Goal: Information Seeking & Learning: Learn about a topic

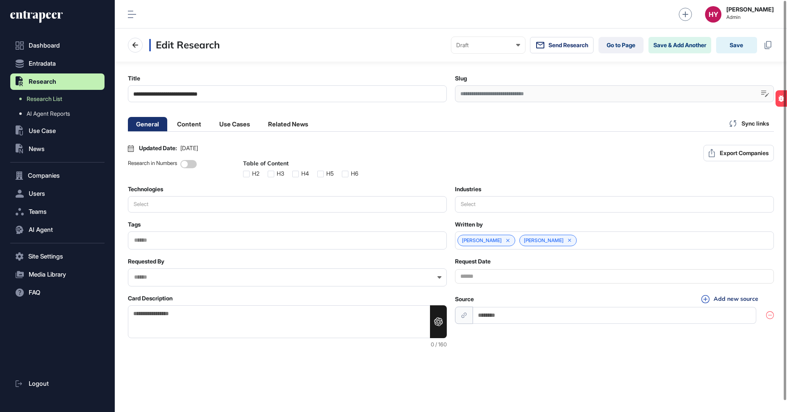
scroll to position [0, 0]
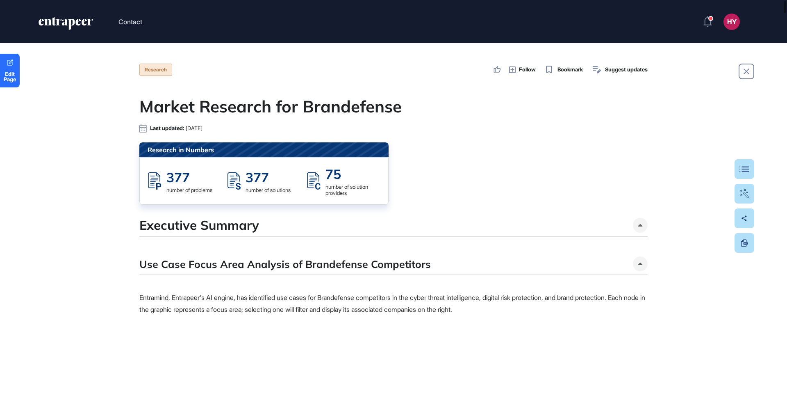
click at [642, 222] on div at bounding box center [640, 225] width 15 height 15
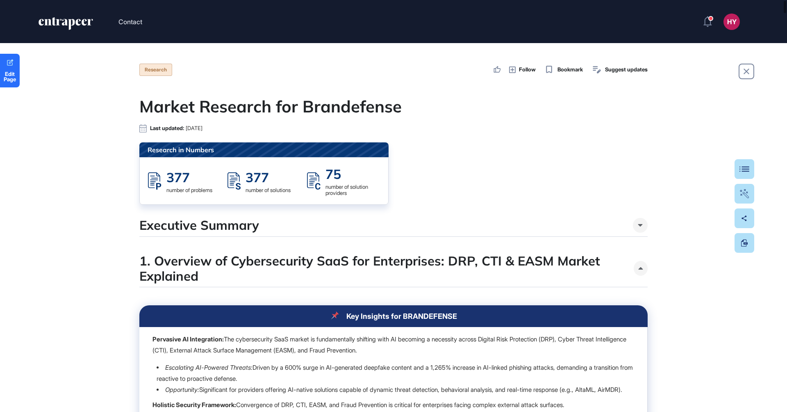
click at [642, 228] on div at bounding box center [640, 225] width 15 height 15
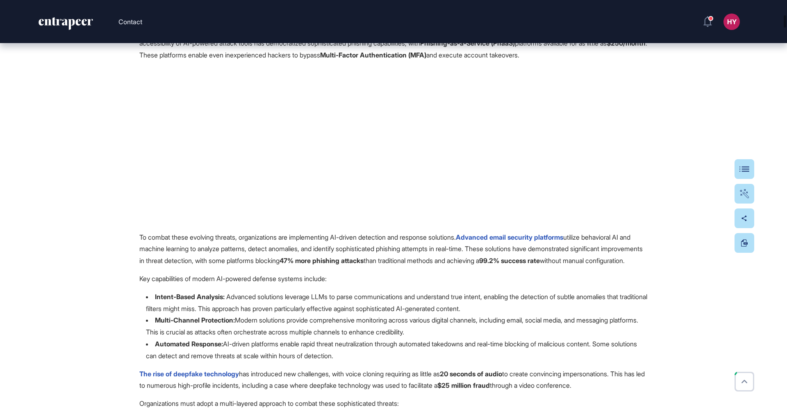
scroll to position [1089, 0]
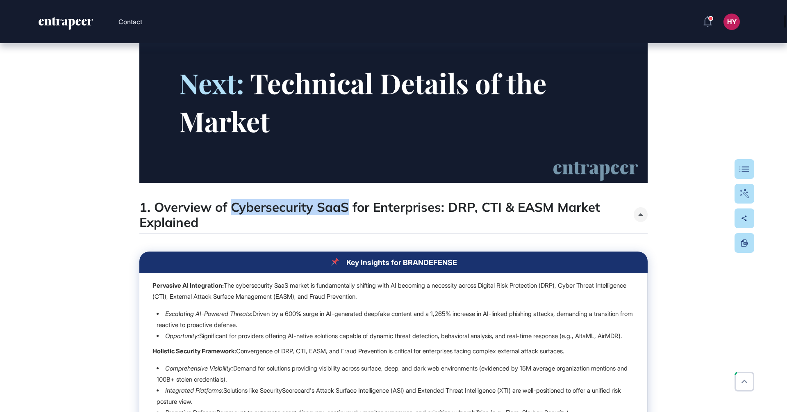
drag, startPoint x: 231, startPoint y: 210, endPoint x: 347, endPoint y: 210, distance: 115.6
click at [347, 210] on h4 "1. Overview of Cybersecurity SaaS for Enterprises: DRP, CTI & EASM Market Expla…" at bounding box center [386, 214] width 494 height 30
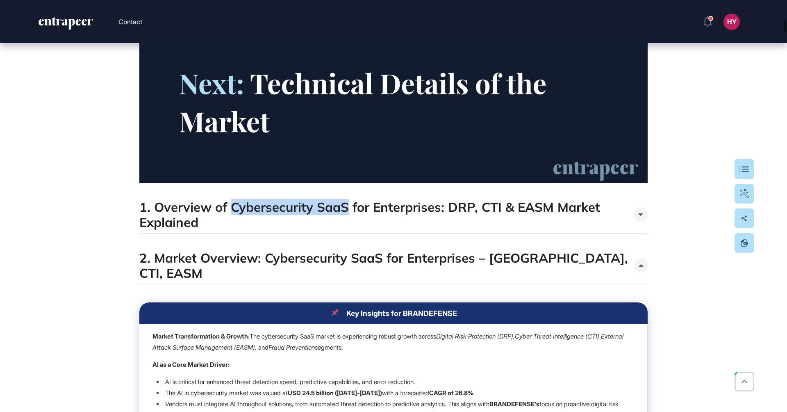
copy h4 "Cybersecurity SaaS"
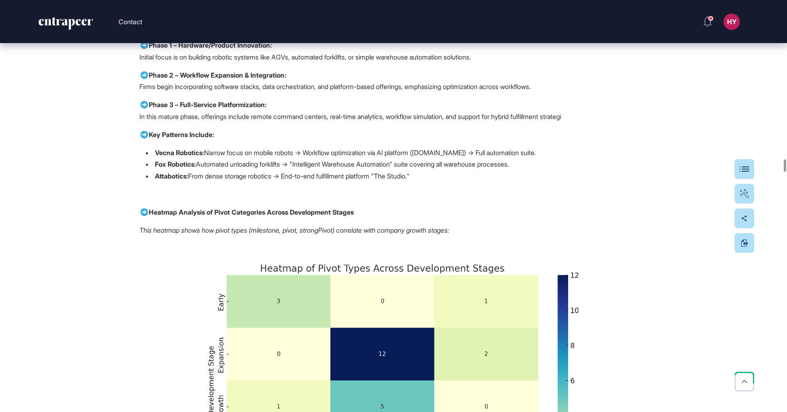
scroll to position [12802, 0]
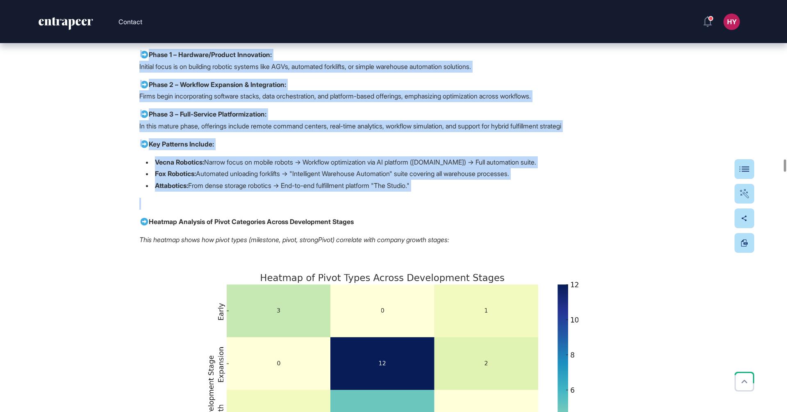
drag, startPoint x: 327, startPoint y: 100, endPoint x: 517, endPoint y: 304, distance: 278.2
copy span "Competitor Pivot Data Overview Across logistics automation and AI-enabled robot…"
click at [407, 73] on p "Phase 1 – Hardware/Product Innovation: Initial focus is on building robotic sys…" at bounding box center [393, 61] width 508 height 24
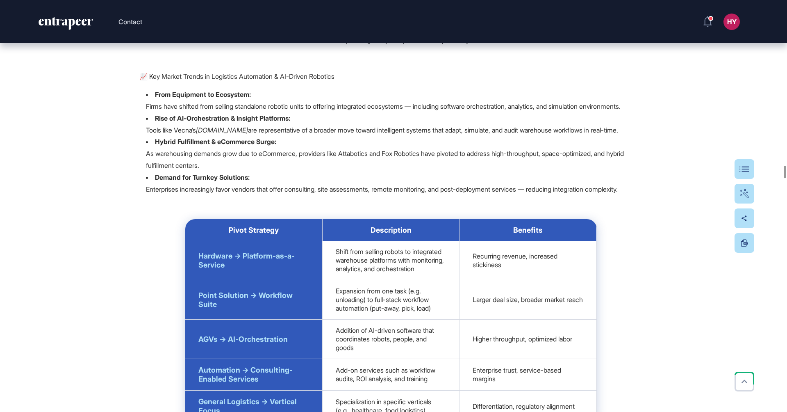
scroll to position [13329, 0]
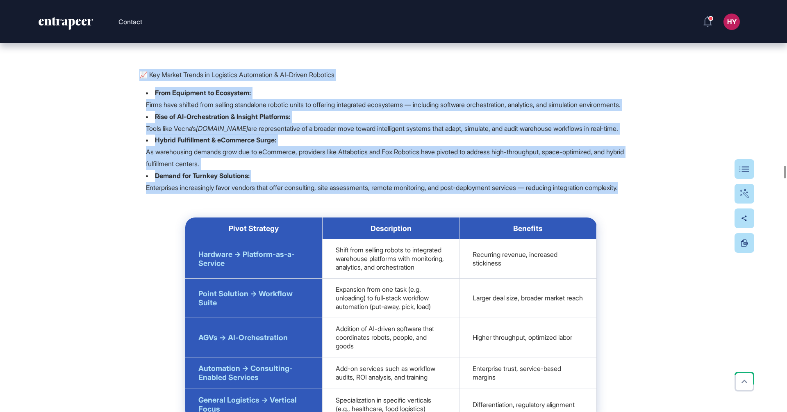
drag, startPoint x: 185, startPoint y: 310, endPoint x: 114, endPoint y: 174, distance: 153.0
copy span "📈 Key Market Trends in Logistics Automation & AI-Driven Robotics From Equipment…"
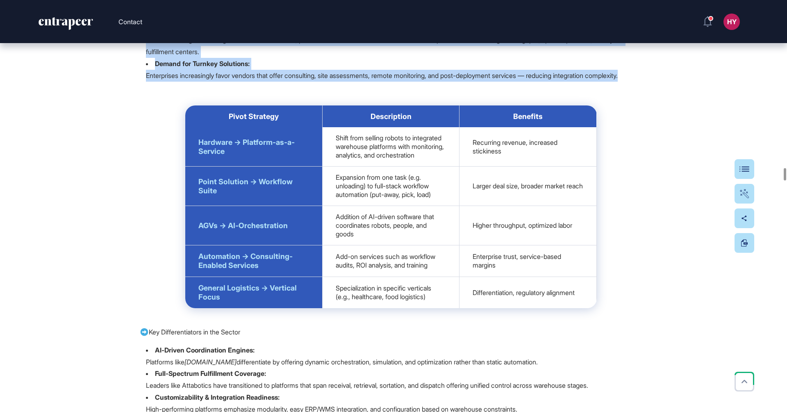
scroll to position [13559, 0]
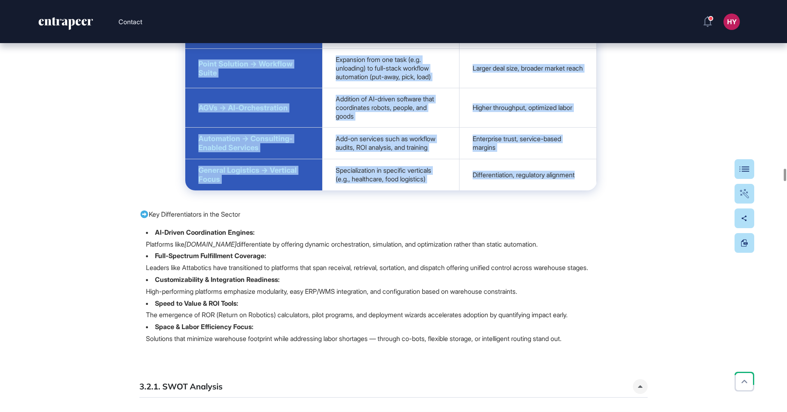
drag, startPoint x: 194, startPoint y: 120, endPoint x: 593, endPoint y: 314, distance: 444.3
click at [593, 190] on table "Pivot Strategy Description Benefits Hardware → Platform-as-a-Service Shift from…" at bounding box center [391, 89] width 412 height 203
copy table "Pivot Strategy Description Benefits Hardware → Platform-as-a-Service Shift from…"
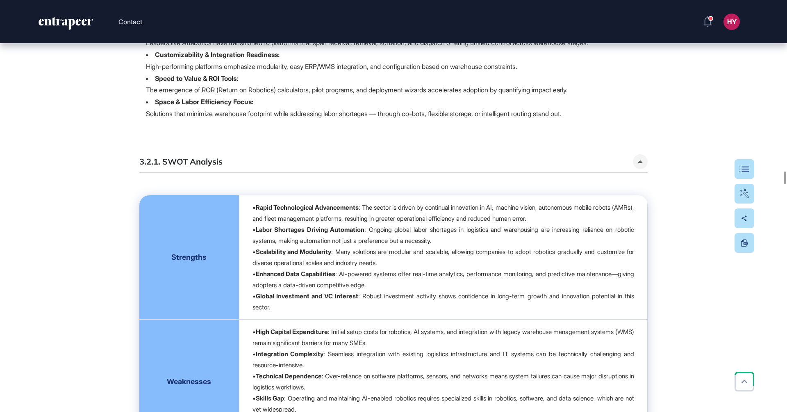
scroll to position [13785, 0]
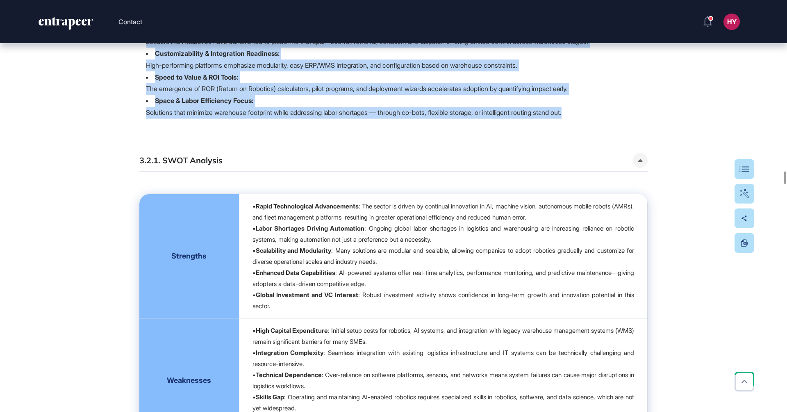
drag, startPoint x: 150, startPoint y: 117, endPoint x: 605, endPoint y: 240, distance: 470.9
copy span "Key Differentiators in the Sector AI-Driven Coordination Engines: Platforms lik…"
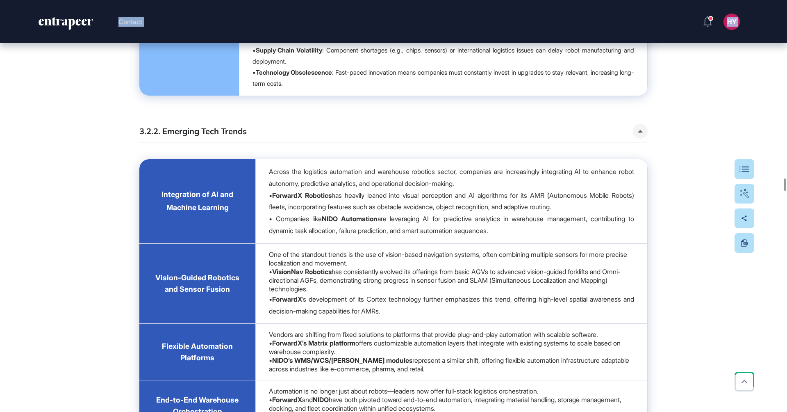
scroll to position [14379, 0]
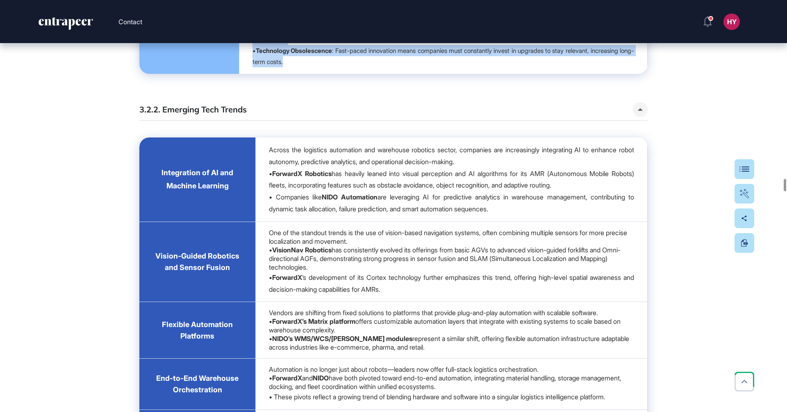
drag, startPoint x: 130, startPoint y: 61, endPoint x: 453, endPoint y: 212, distance: 355.5
copy div "3.2.1. SWOT Analysis Strengths • Rapid Technological Advancements : The sector …"
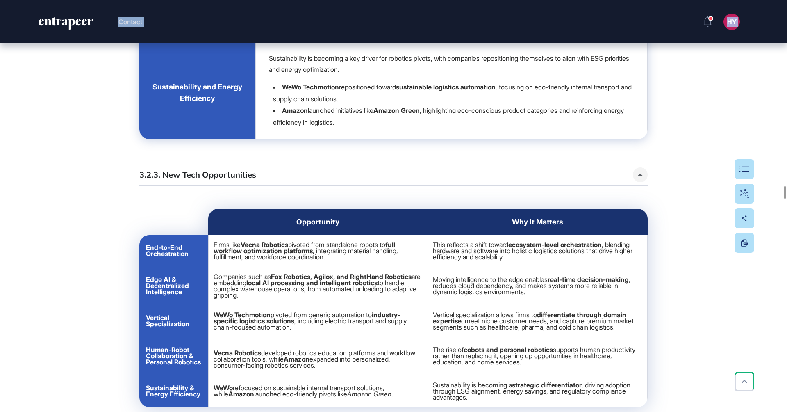
scroll to position [14975, 0]
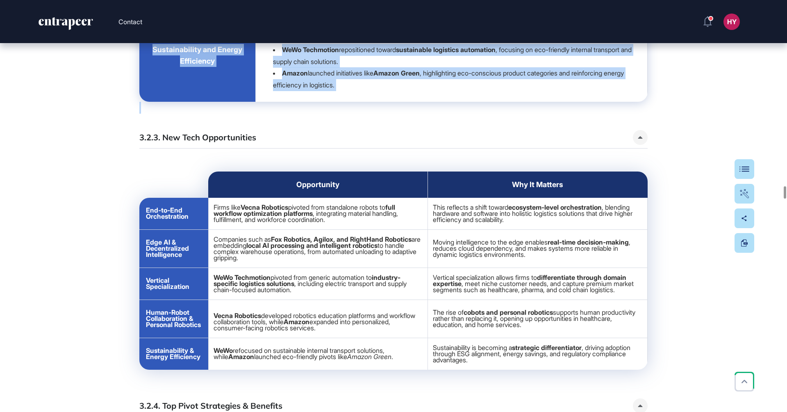
drag, startPoint x: 129, startPoint y: 162, endPoint x: 451, endPoint y: 252, distance: 334.6
copy div "3.2.2. Emerging Tech Trends Integration of AI and Machine Learning Across the l…"
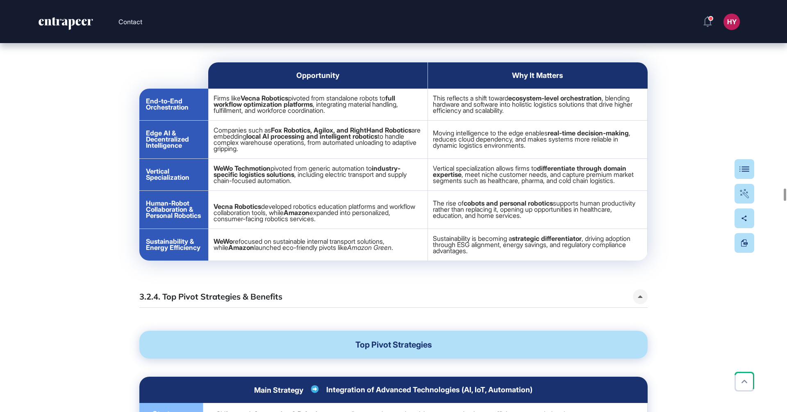
scroll to position [15154, 0]
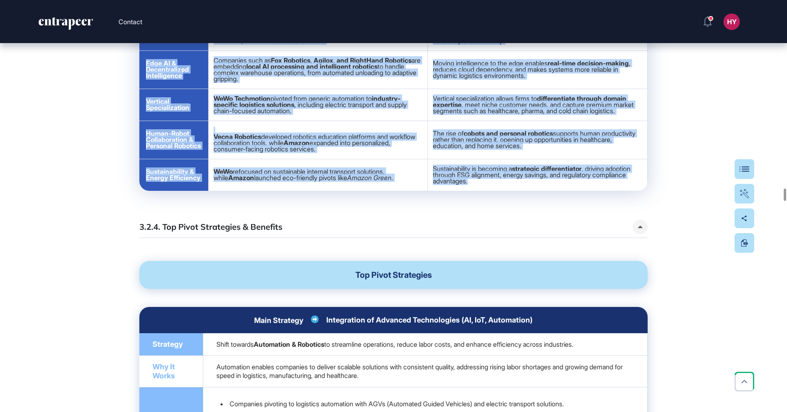
drag, startPoint x: 162, startPoint y: 106, endPoint x: 512, endPoint y: 335, distance: 417.8
click at [514, 203] on div "3.2.3. New Tech Opportunities Opportunity Why It Matters End-to-End Orchestrati…" at bounding box center [393, 77] width 508 height 252
copy div "New Tech Opportunities Opportunity Why It Matters End-to-End Orchestration Firm…"
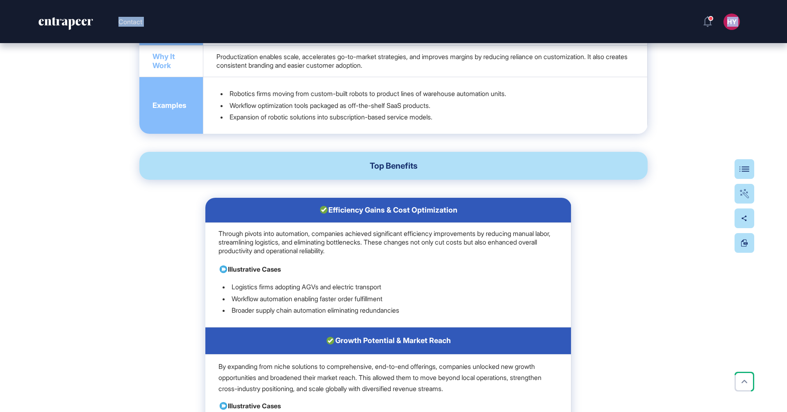
scroll to position [16148, 0]
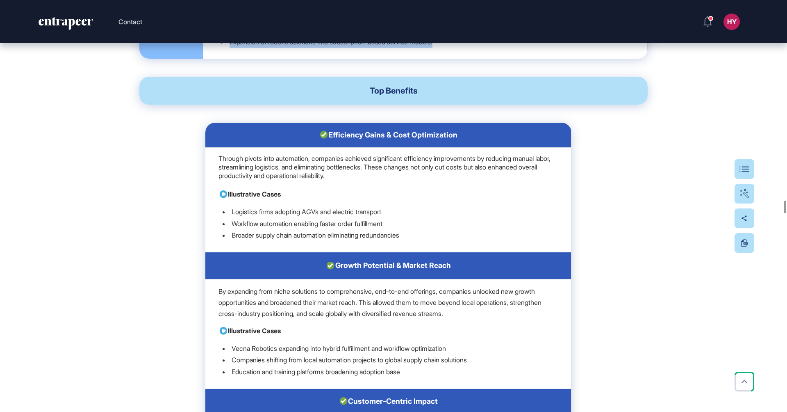
drag, startPoint x: 162, startPoint y: 204, endPoint x: 415, endPoint y: 230, distance: 254.2
copy div "Top Pivot Strategies & Benefits Top Pivot Strategies Main Strategy Integration …"
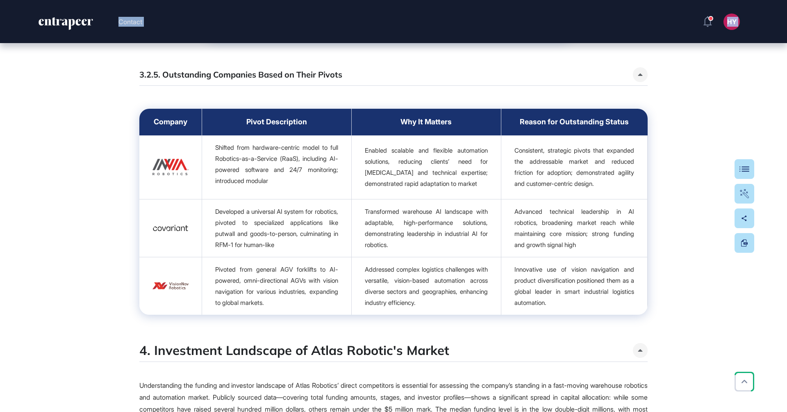
scroll to position [17056, 0]
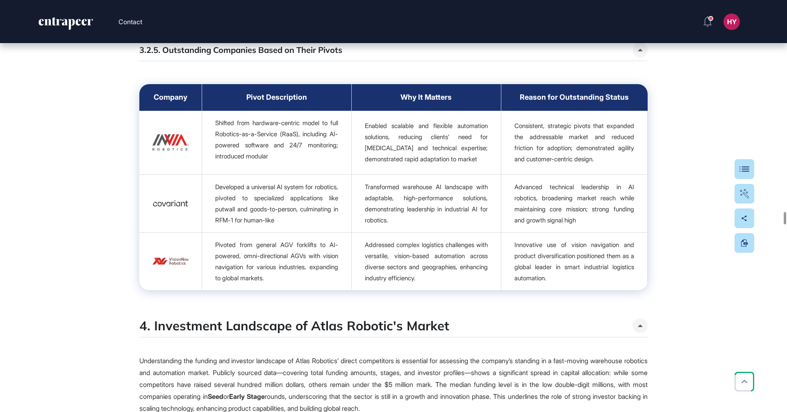
drag, startPoint x: 365, startPoint y: 192, endPoint x: 438, endPoint y: 181, distance: 74.3
copy span "Top Benefits Efficiency Gains & Cost Optimization Through pivots into automatio…"
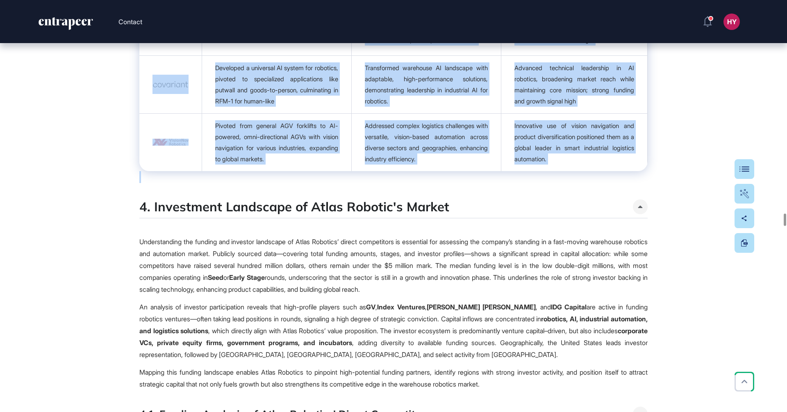
drag, startPoint x: 163, startPoint y: 110, endPoint x: 608, endPoint y: 369, distance: 514.4
click at [608, 182] on div "3.2.5. Outstanding Companies Based on Their Pivots Company Pivot Description Wh…" at bounding box center [393, 53] width 508 height 259
copy div "Outstanding Companies Based on Their Pivots Company Pivot Description Why It Ma…"
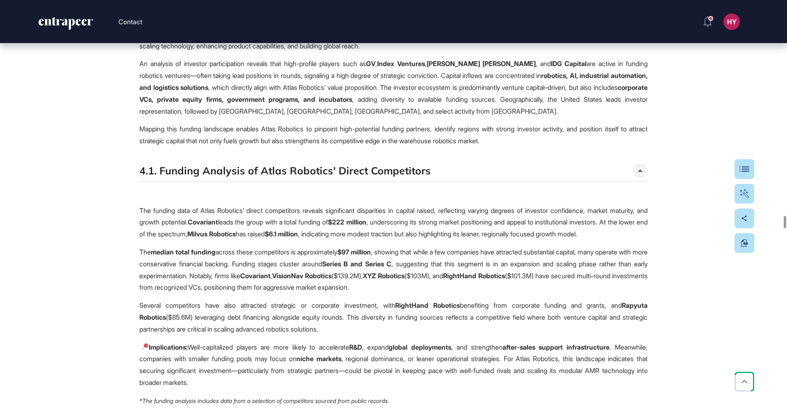
scroll to position [17254, 0]
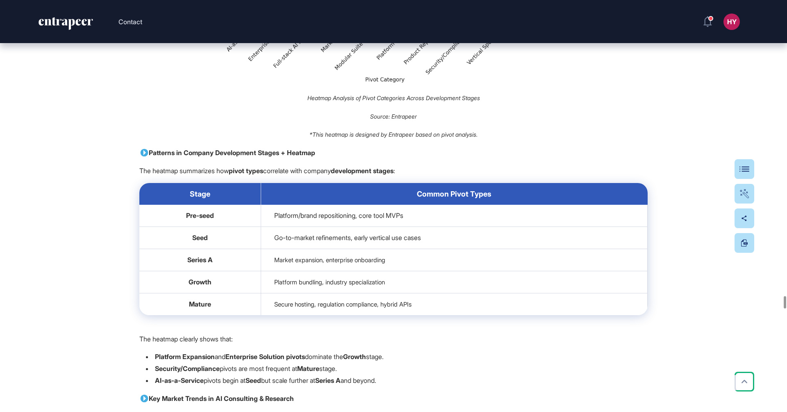
scroll to position [25696, 0]
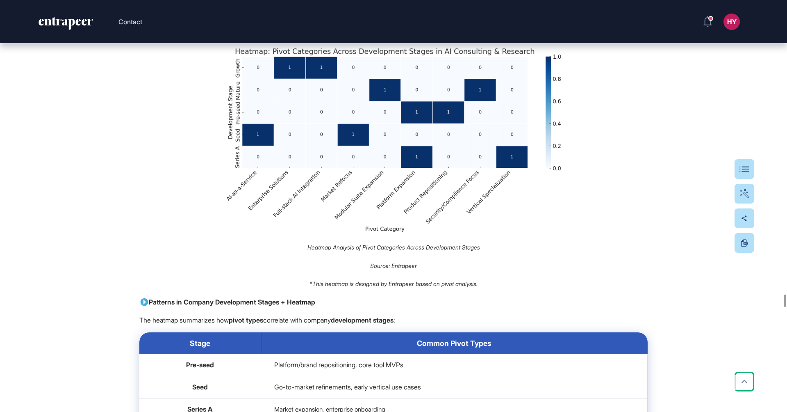
scroll to position [25539, 0]
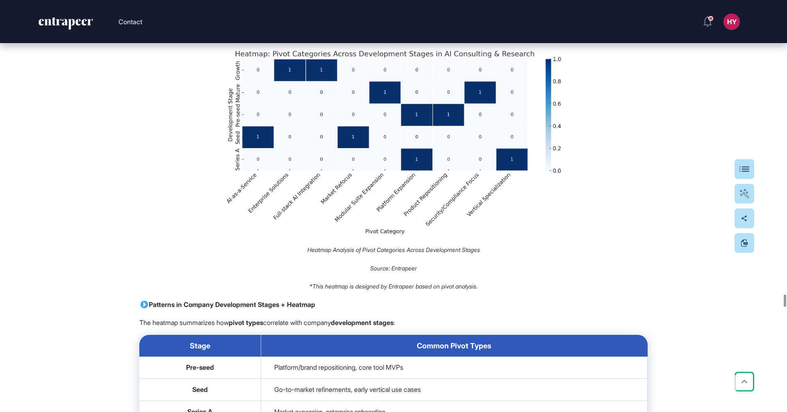
drag, startPoint x: 250, startPoint y: 121, endPoint x: 139, endPoint y: 105, distance: 112.3
copy p "Historical pivot data refers to the changes and transformations companies have …"
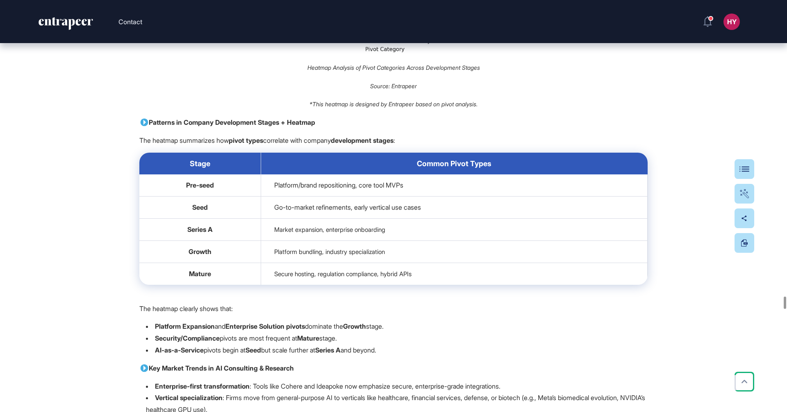
scroll to position [25720, 0]
